Goal: Task Accomplishment & Management: Manage account settings

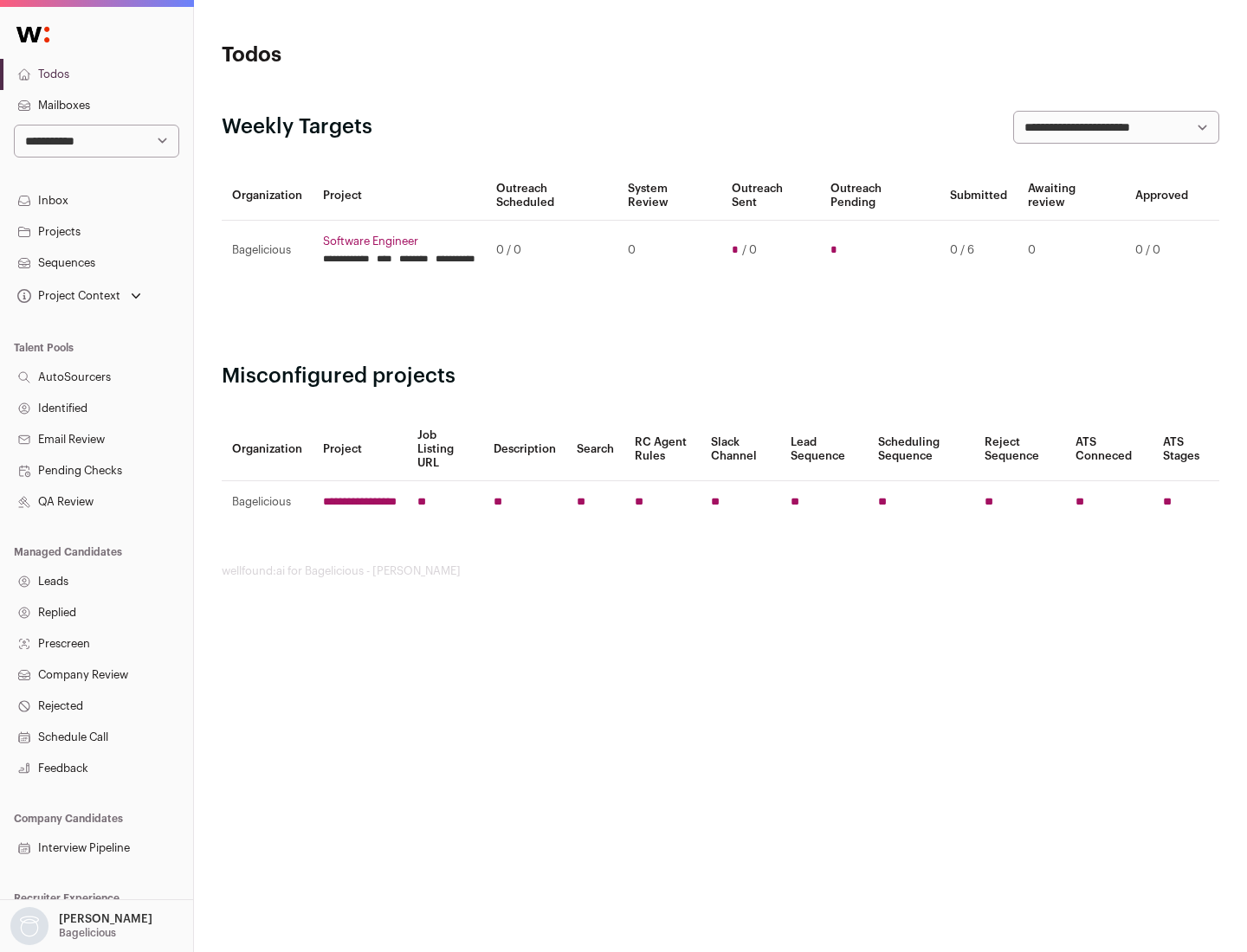
click at [96, 231] on link "Projects" at bounding box center [96, 231] width 193 height 31
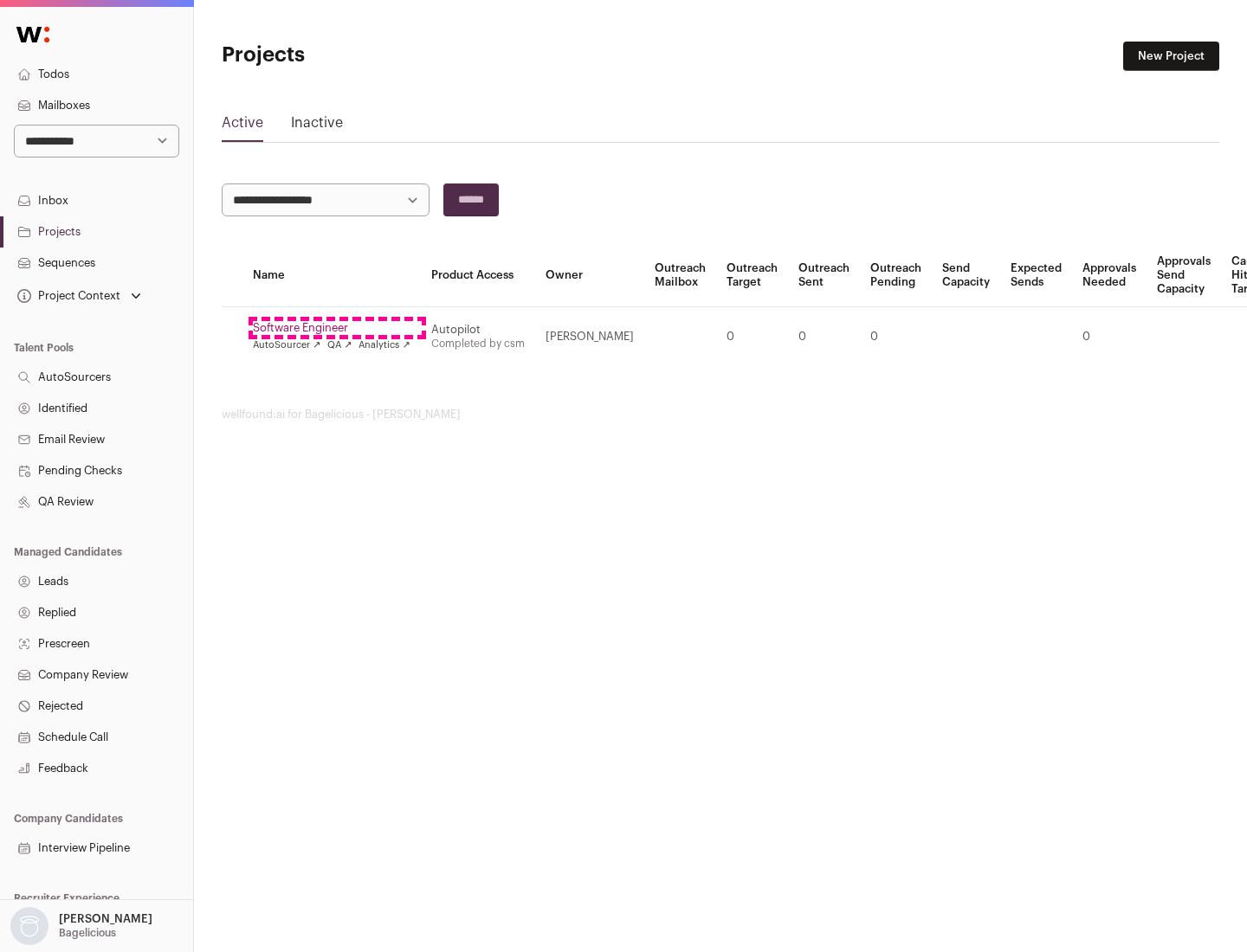
click at [337, 328] on link "Software Engineer" at bounding box center [331, 327] width 158 height 14
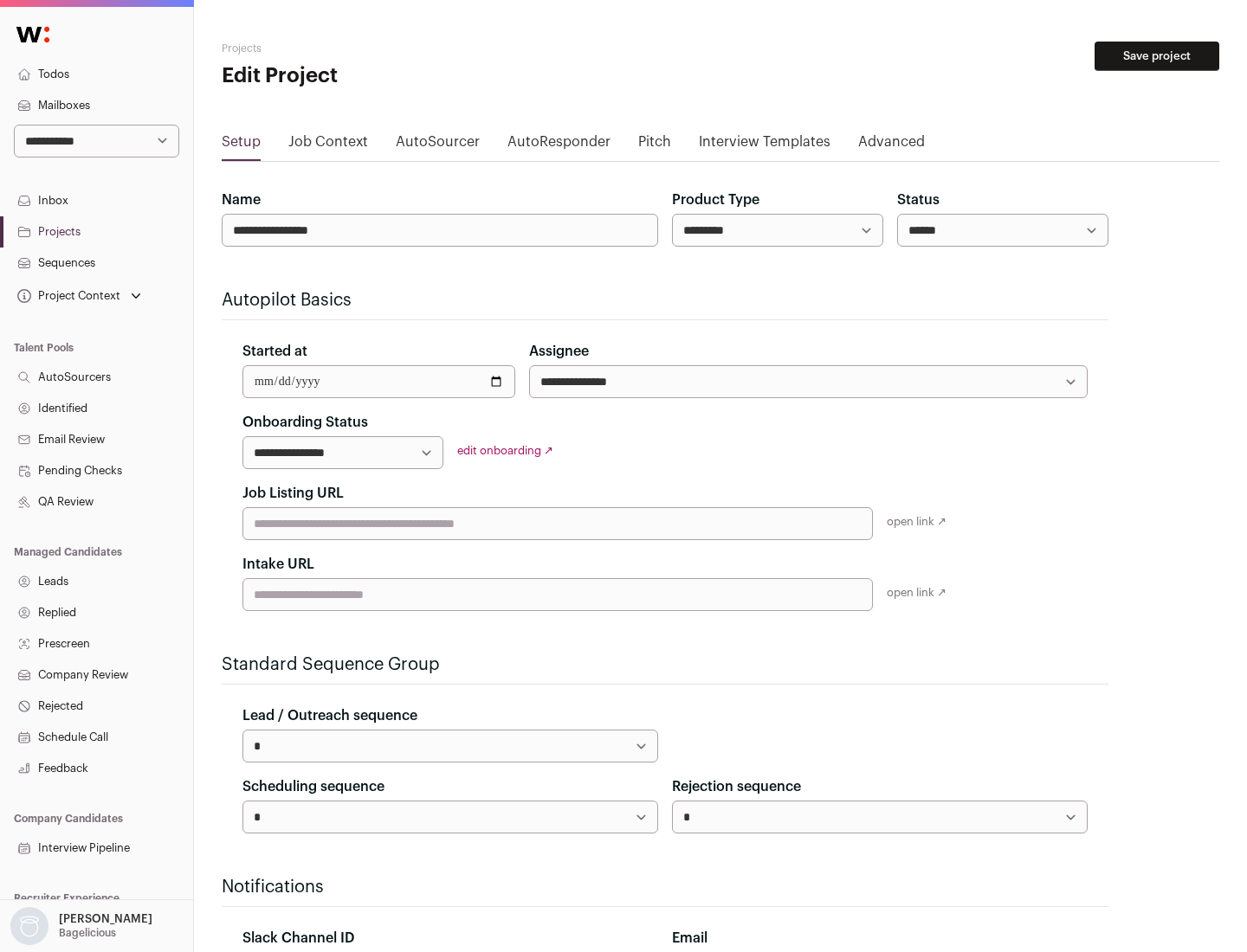
click at [1157, 56] on button "Save project" at bounding box center [1157, 57] width 125 height 30
